Goal: Information Seeking & Learning: Learn about a topic

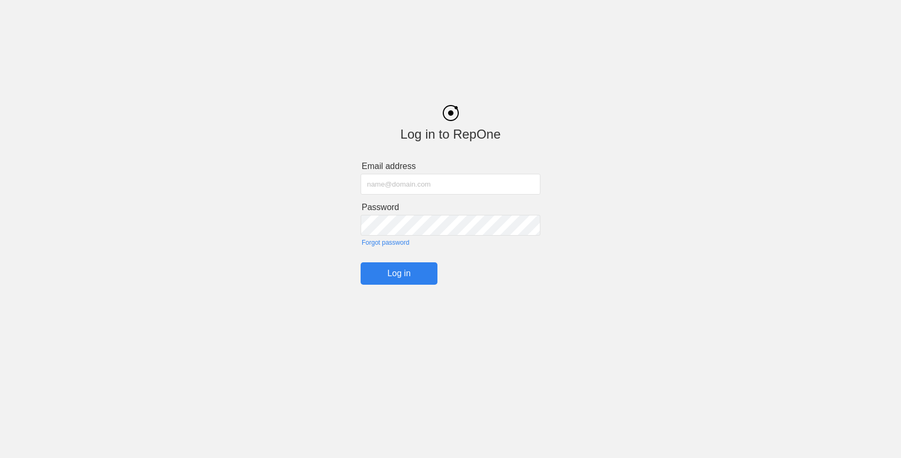
type input "[EMAIL_ADDRESS][DOMAIN_NAME]"
click at [236, 116] on div "Log in to RepOne Email address [EMAIL_ADDRESS][DOMAIN_NAME] Password Forgot pas…" at bounding box center [450, 187] width 901 height 196
click at [401, 287] on html "Log in to RepOne Email address [EMAIL_ADDRESS][DOMAIN_NAME] Password Forgot pas…" at bounding box center [450, 169] width 901 height 338
click at [393, 274] on input "Log in" at bounding box center [399, 274] width 77 height 22
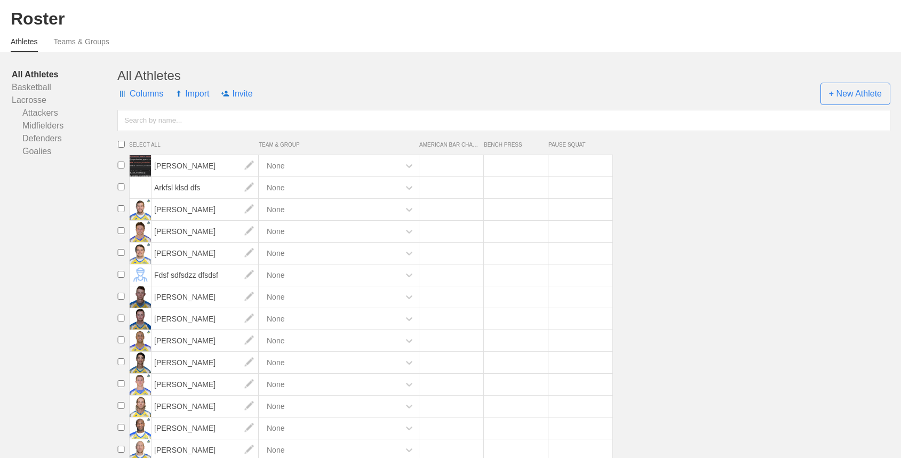
scroll to position [78, 0]
click at [177, 230] on span "Ben Williams" at bounding box center [205, 229] width 107 height 21
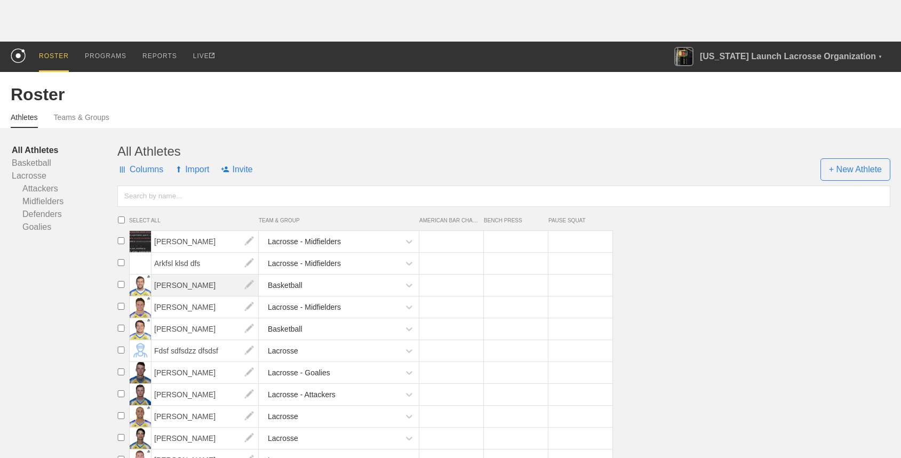
click at [182, 284] on span "Austin Kaut" at bounding box center [205, 285] width 107 height 21
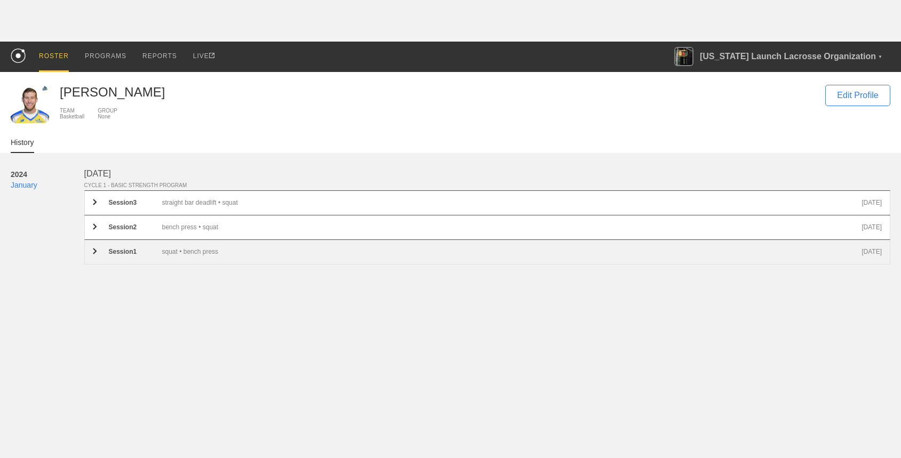
click at [96, 252] on img at bounding box center [95, 251] width 4 height 6
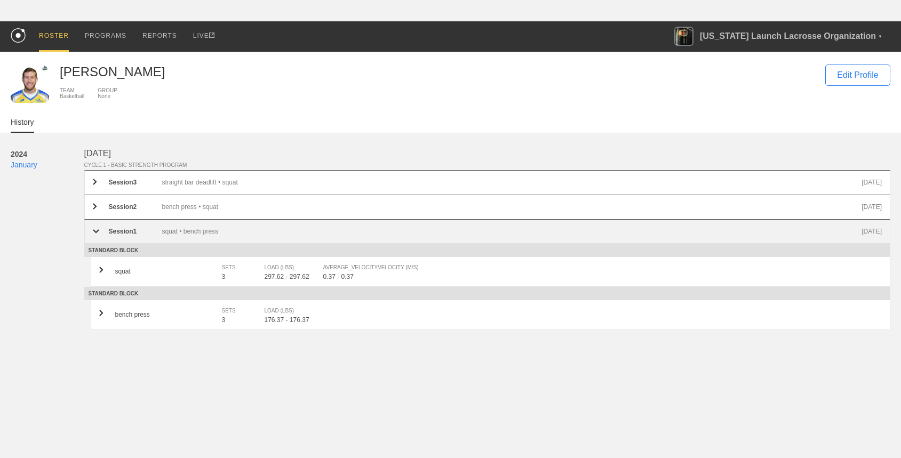
scroll to position [74, 0]
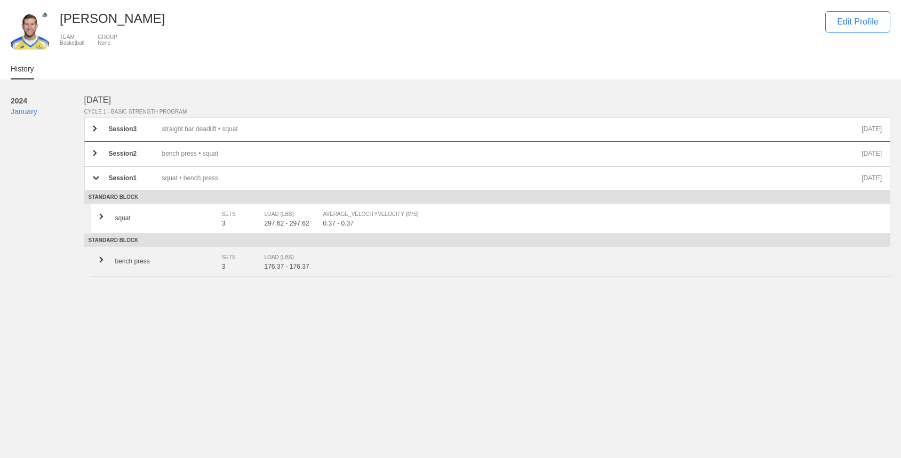
click at [99, 260] on img at bounding box center [101, 260] width 4 height 6
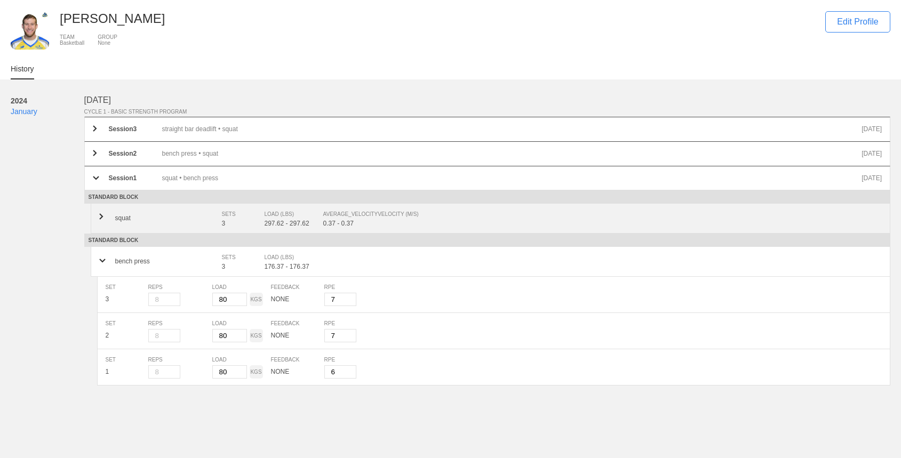
click at [98, 213] on div "squat SETS 3 LOAD (LBS) 297.62 - 297.62 AVERAGE_VELOCITY VELOCITY (M/S) 0.37 - …" at bounding box center [491, 219] width 800 height 30
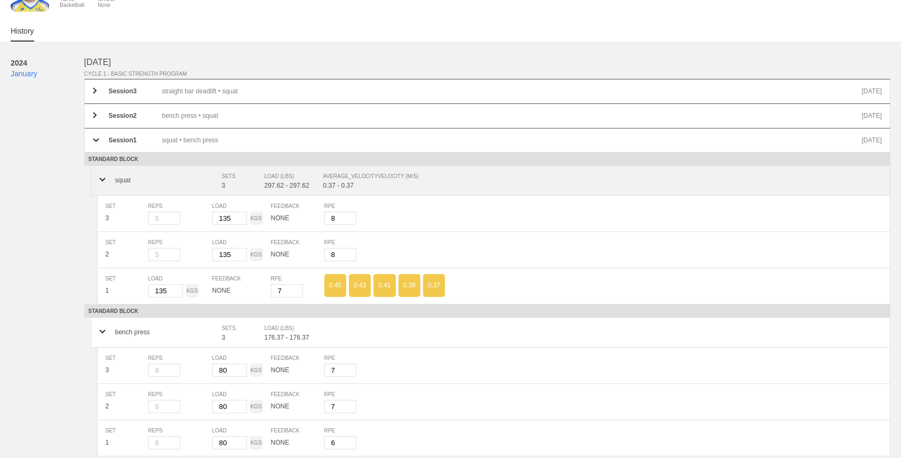
scroll to position [114, 0]
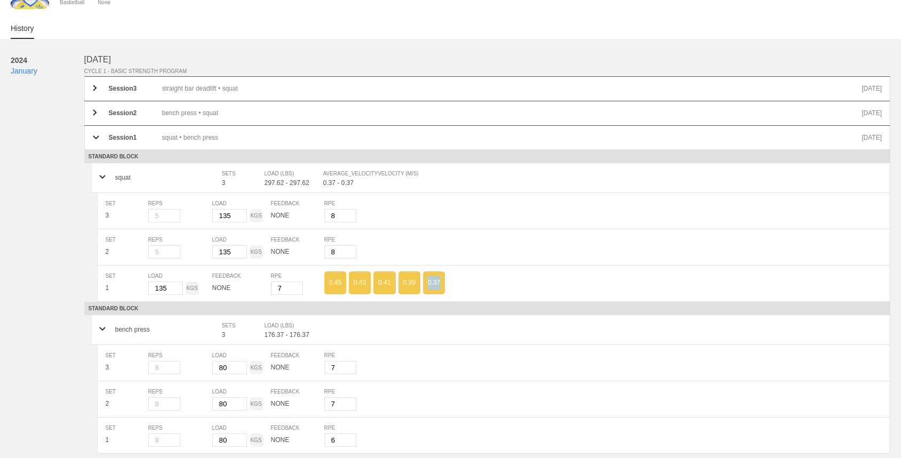
drag, startPoint x: 439, startPoint y: 282, endPoint x: 419, endPoint y: 282, distance: 19.7
click at [421, 282] on div "0.45 0.43 0.41 0.39 0.37" at bounding box center [603, 283] width 558 height 24
click at [416, 282] on div "0.39" at bounding box center [410, 283] width 22 height 23
